Goal: Task Accomplishment & Management: Manage account settings

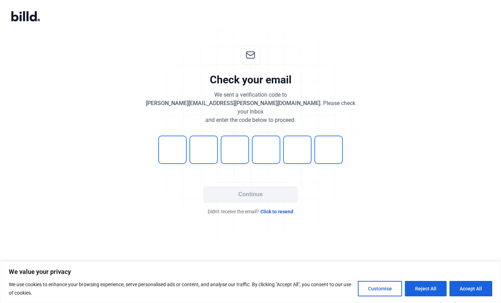
click at [281, 208] on span "Click to resend" at bounding box center [276, 211] width 33 height 7
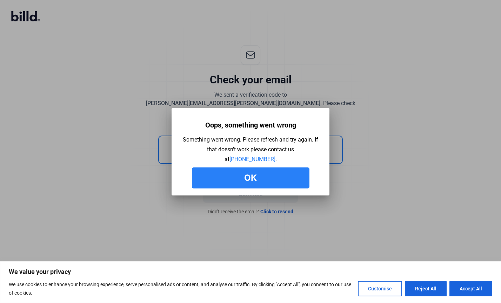
click at [269, 178] on button "Ok" at bounding box center [250, 178] width 117 height 21
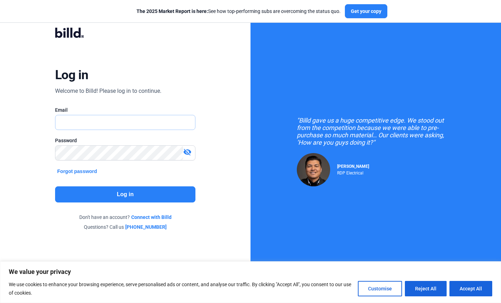
click at [142, 124] on input "text" at bounding box center [121, 122] width 132 height 14
click at [135, 122] on input "text" at bounding box center [125, 122] width 140 height 14
type input "[PERSON_NAME][EMAIL_ADDRESS][PERSON_NAME][DOMAIN_NAME]"
click at [85, 168] on button "Forgot password" at bounding box center [77, 172] width 44 height 8
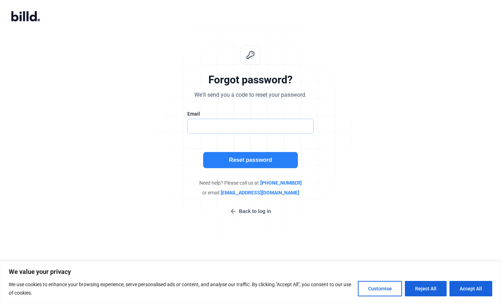
click at [223, 128] on input "text" at bounding box center [247, 126] width 118 height 14
type input "[EMAIL_ADDRESS][PERSON_NAME][DOMAIN_NAME]"
click at [249, 159] on button "Reset password" at bounding box center [250, 160] width 95 height 16
